Goal: Task Accomplishment & Management: Manage account settings

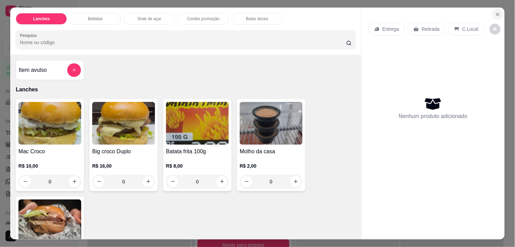
click at [499, 12] on button "Close" at bounding box center [497, 14] width 11 height 11
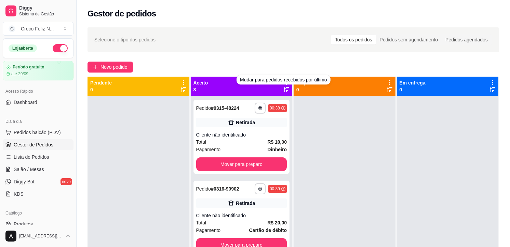
drag, startPoint x: 284, startPoint y: 44, endPoint x: 291, endPoint y: 60, distance: 17.1
click at [286, 48] on div "Selecione o tipo dos pedidos Todos os pedidos Pedidos sem agendamento Pedidos a…" at bounding box center [292, 39] width 411 height 25
click at [284, 79] on div "Aceito 8" at bounding box center [242, 85] width 102 height 19
click at [284, 79] on icon at bounding box center [286, 82] width 6 height 6
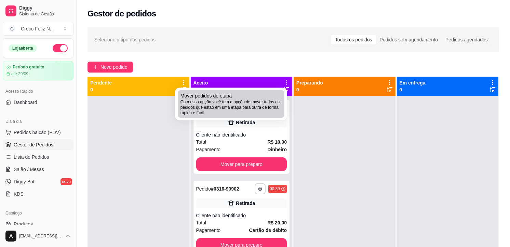
click at [245, 107] on span "Com essa opção você tem a opção de mover todos os pedidos que estão em uma etap…" at bounding box center [230, 107] width 101 height 16
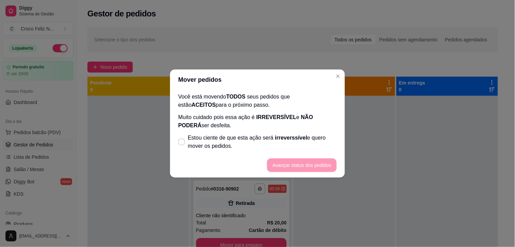
click at [270, 141] on span "Estou ciente de que esta ação será irreverssível e quero mover os pedidos." at bounding box center [262, 142] width 149 height 16
click at [182, 143] on input "Estou ciente de que esta ação será irreverssível e quero mover os pedidos." at bounding box center [180, 145] width 4 height 4
checkbox input "true"
click at [294, 164] on button "Avançar status dos pedidos" at bounding box center [302, 165] width 70 height 14
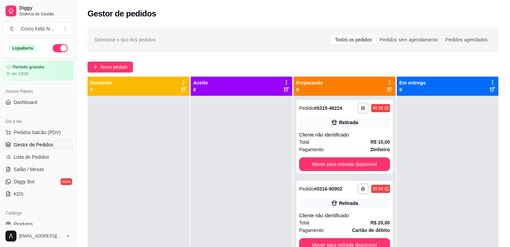
click at [386, 81] on icon at bounding box center [389, 82] width 6 height 6
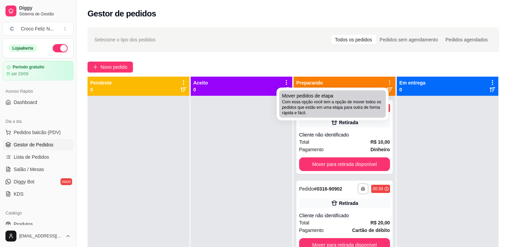
click at [329, 103] on span "Com essa opção você tem a opção de mover todos os pedidos que estão em uma etap…" at bounding box center [332, 107] width 101 height 16
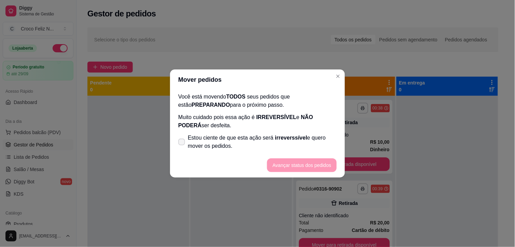
click at [262, 142] on span "Estou ciente de que esta ação será irreverssível e quero mover os pedidos." at bounding box center [262, 142] width 149 height 16
click at [182, 143] on input "Estou ciente de que esta ação será irreverssível e quero mover os pedidos." at bounding box center [180, 145] width 4 height 4
checkbox input "true"
click at [309, 163] on button "Avançar status dos pedidos" at bounding box center [302, 165] width 70 height 14
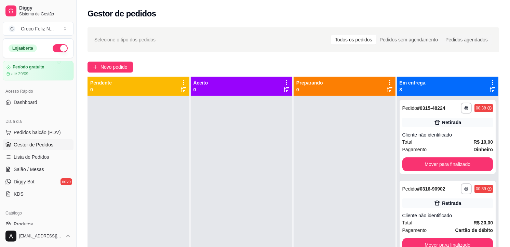
click at [489, 81] on icon at bounding box center [492, 82] width 6 height 6
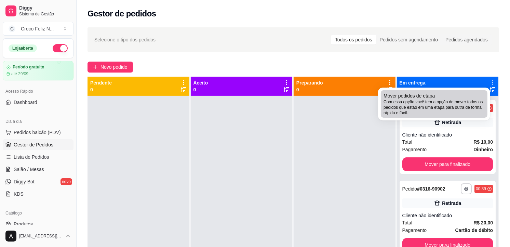
click at [461, 97] on div "Mover pedidos de etapa Com essa opção você tem a opção de mover todos os pedido…" at bounding box center [433, 103] width 101 height 23
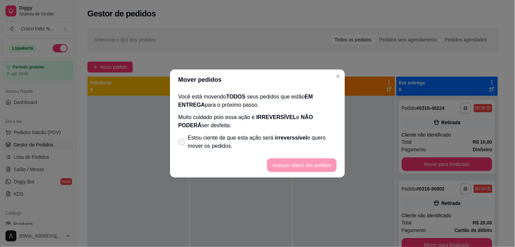
click at [246, 141] on span "Estou ciente de que esta ação será irreverssível e quero mover os pedidos." at bounding box center [262, 142] width 149 height 16
click at [182, 143] on input "Estou ciente de que esta ação será irreverssível e quero mover os pedidos." at bounding box center [180, 145] width 4 height 4
checkbox input "true"
click at [291, 160] on button "Avançar status dos pedidos" at bounding box center [302, 164] width 68 height 13
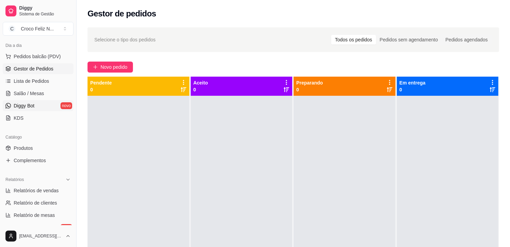
scroll to position [114, 0]
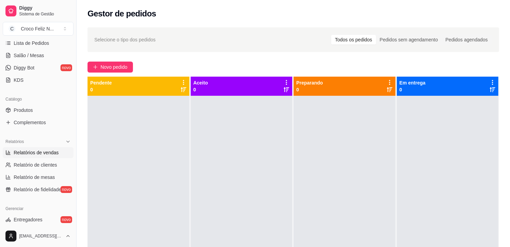
click at [45, 156] on link "Relatórios de vendas" at bounding box center [38, 152] width 71 height 11
select select "ALL"
select select "0"
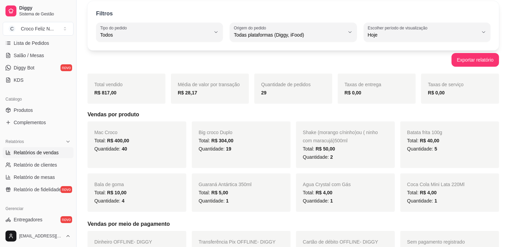
scroll to position [38, 0]
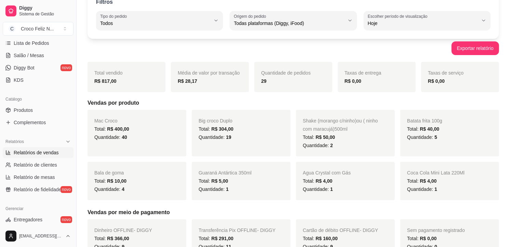
click at [419, 23] on span "Hoje" at bounding box center [422, 23] width 110 height 7
click at [396, 107] on span "Customizado" at bounding box center [423, 106] width 105 height 6
type input "-1"
select select "-1"
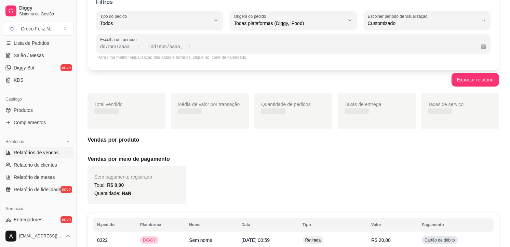
scroll to position [6, 0]
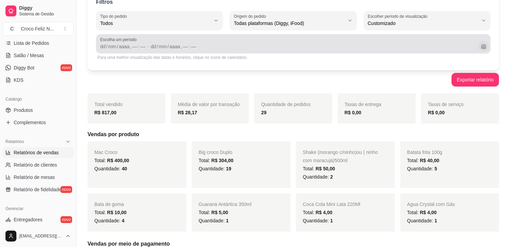
click at [486, 45] on button "Calendário" at bounding box center [483, 46] width 11 height 11
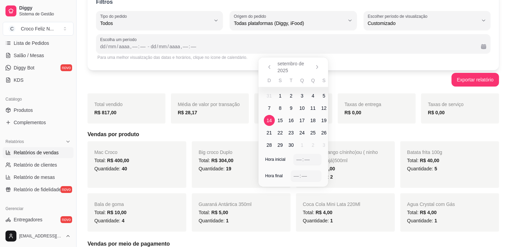
click at [270, 119] on span "14" at bounding box center [268, 120] width 5 height 7
click at [276, 120] on span "15" at bounding box center [280, 120] width 11 height 11
click at [296, 158] on div "––" at bounding box center [298, 159] width 7 height 7
click at [296, 172] on div "––" at bounding box center [296, 175] width 7 height 7
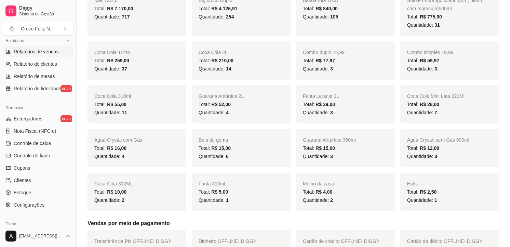
scroll to position [227, 0]
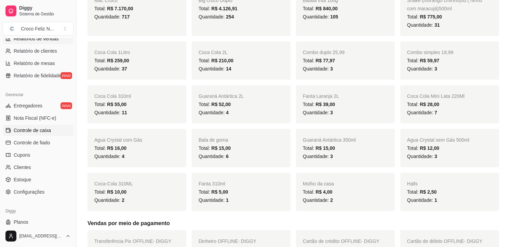
click at [40, 133] on span "Controle de caixa" at bounding box center [32, 130] width 37 height 7
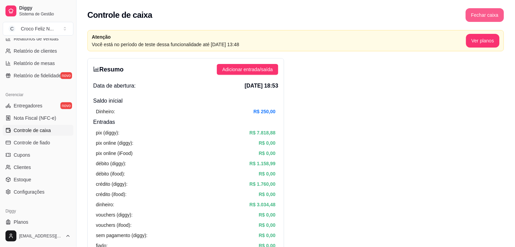
click at [477, 15] on button "Fechar caixa" at bounding box center [485, 15] width 38 height 14
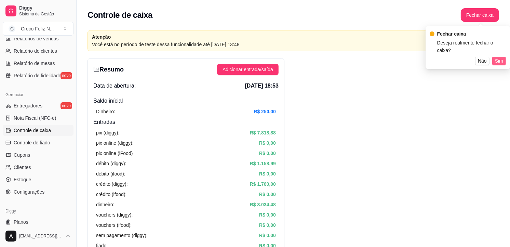
click at [500, 57] on span "Sim" at bounding box center [499, 61] width 8 height 8
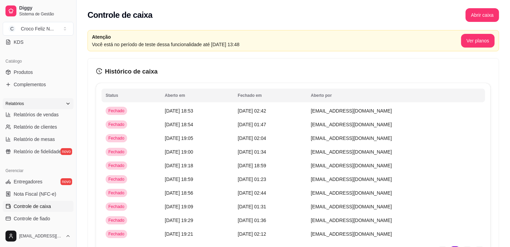
scroll to position [38, 0]
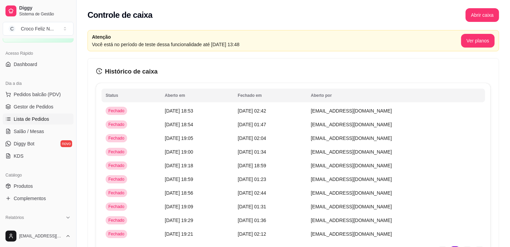
click at [45, 120] on span "Lista de Pedidos" at bounding box center [32, 118] width 36 height 7
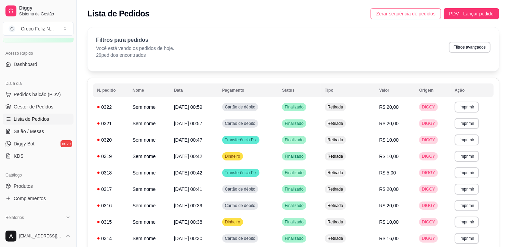
click at [414, 14] on span "Zerar sequência de pedidos" at bounding box center [405, 14] width 59 height 8
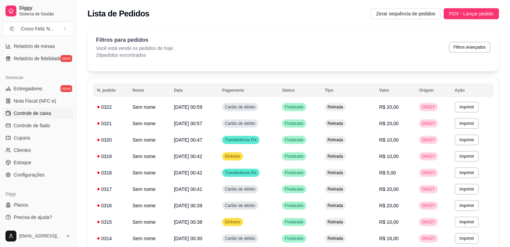
click at [31, 114] on span "Controle de caixa" at bounding box center [32, 113] width 37 height 7
